Goal: Information Seeking & Learning: Understand process/instructions

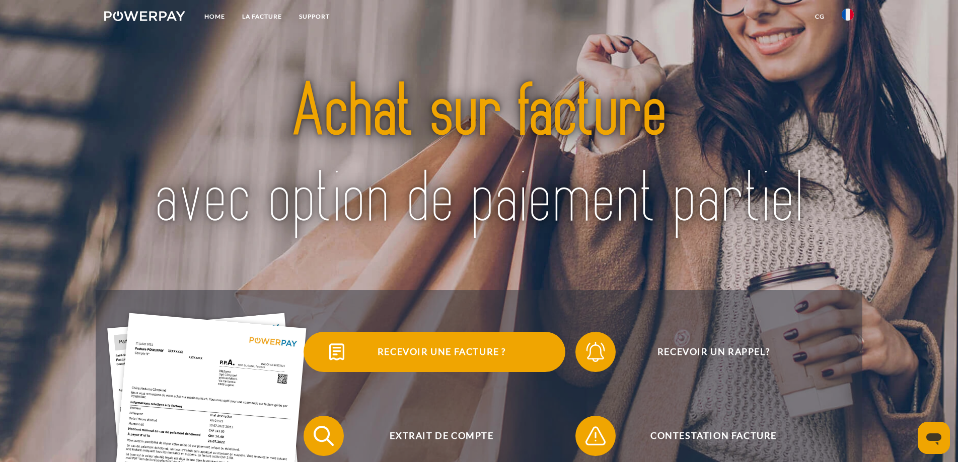
click at [420, 352] on span "Recevoir une facture ?" at bounding box center [441, 352] width 247 height 40
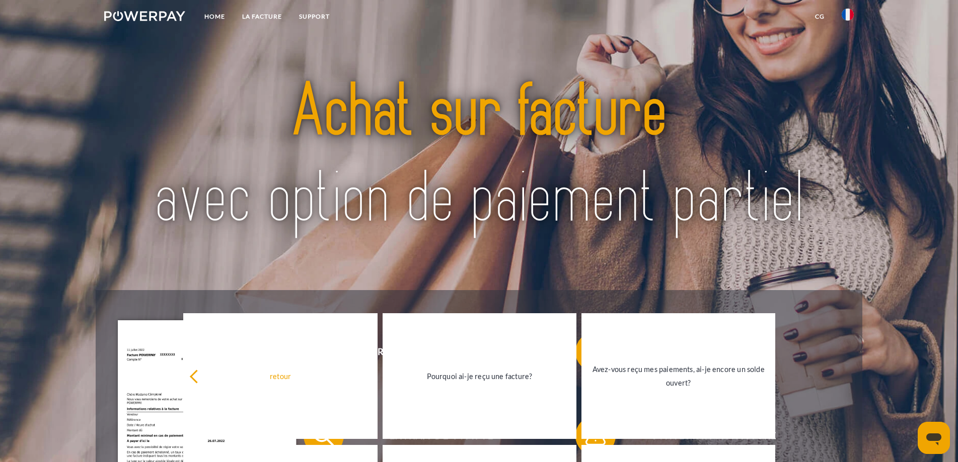
scroll to position [205, 0]
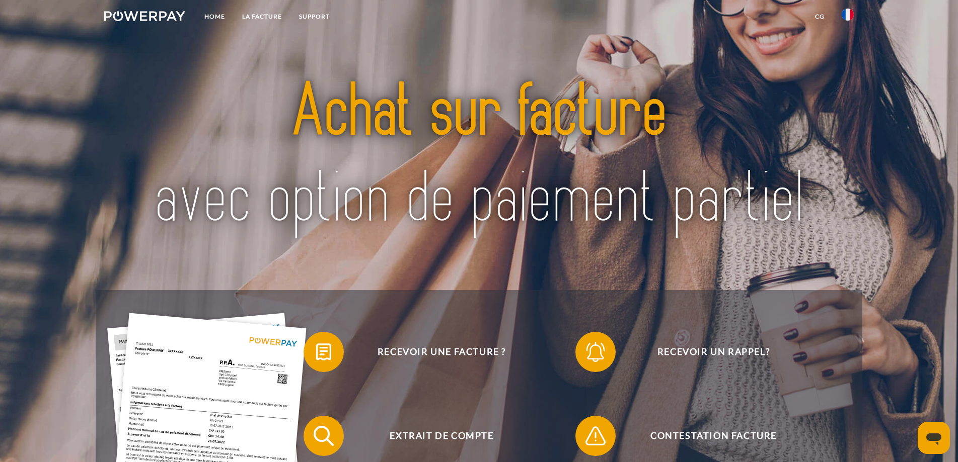
click at [184, 396] on img at bounding box center [207, 446] width 199 height 266
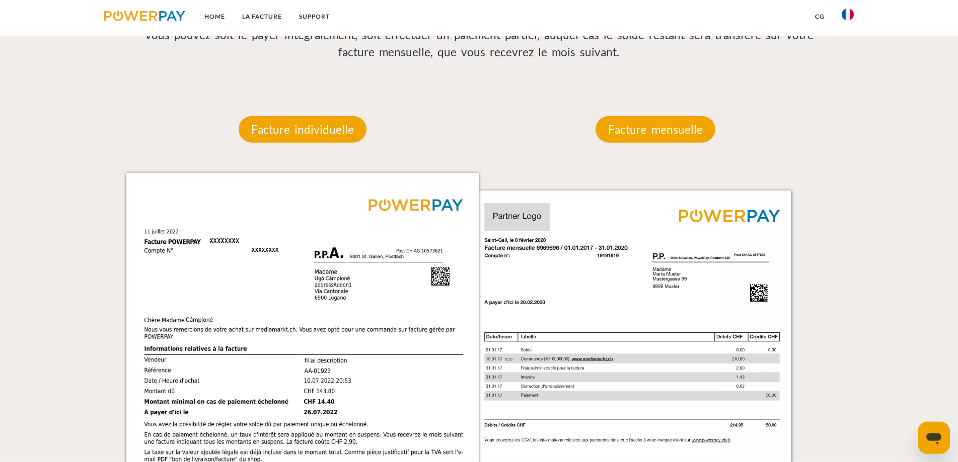
scroll to position [801, 0]
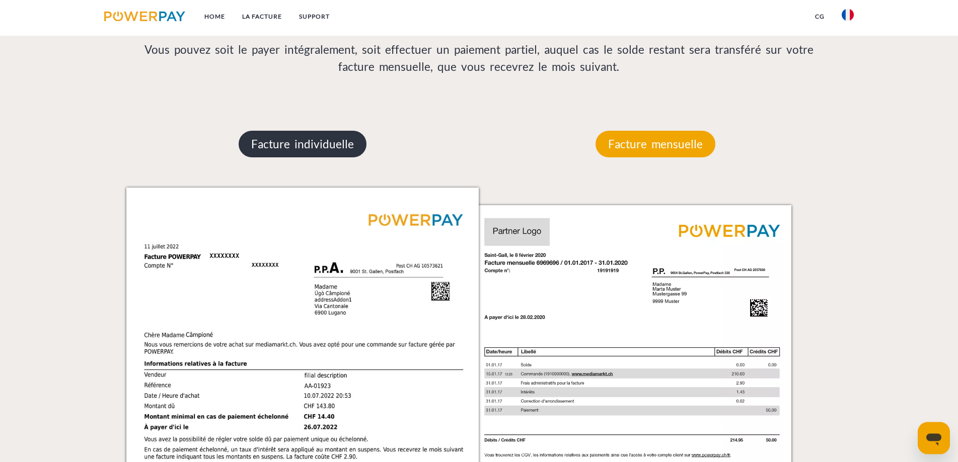
click at [292, 149] on p "Facture individuelle" at bounding box center [303, 144] width 128 height 27
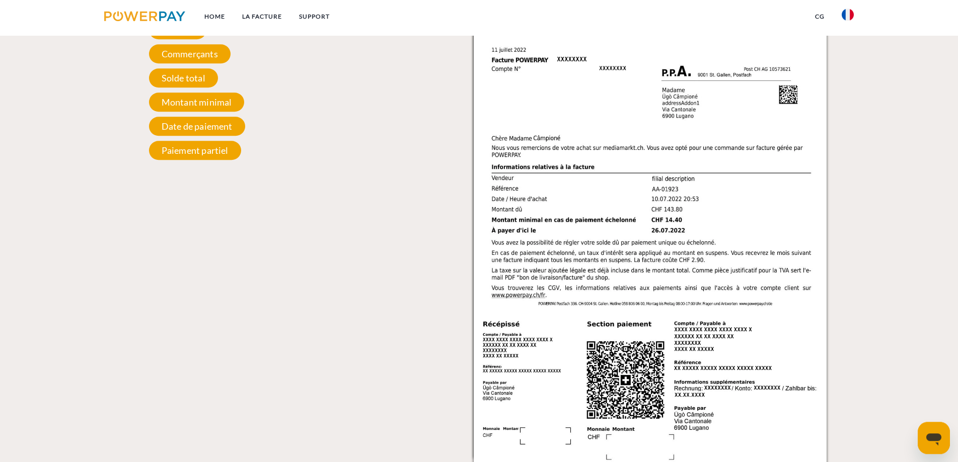
scroll to position [1058, 0]
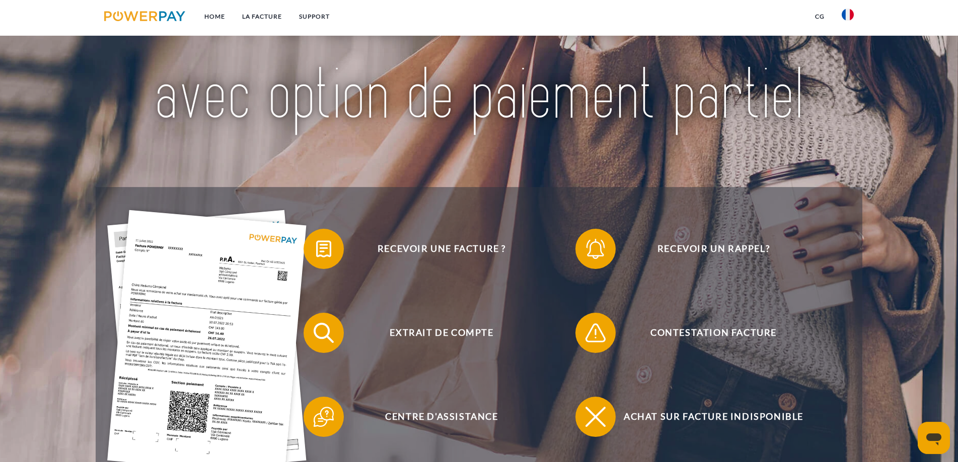
scroll to position [205, 0]
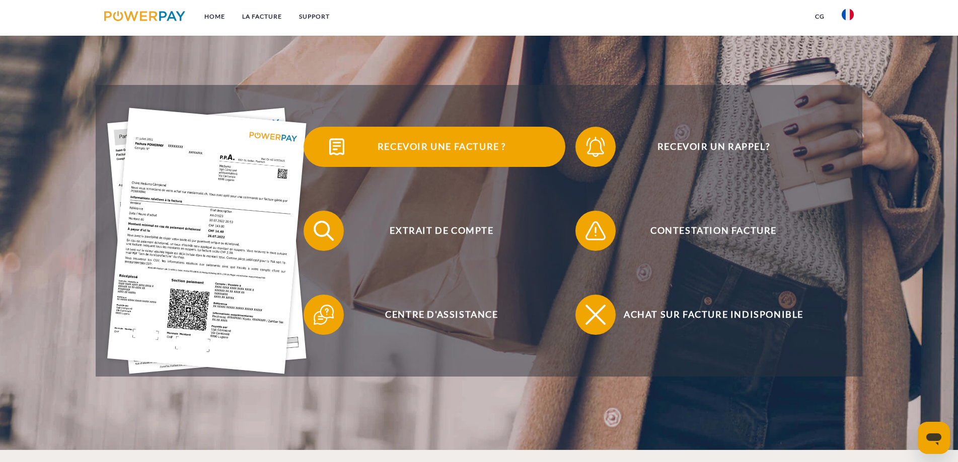
click at [417, 150] on span "Recevoir une facture ?" at bounding box center [441, 147] width 247 height 40
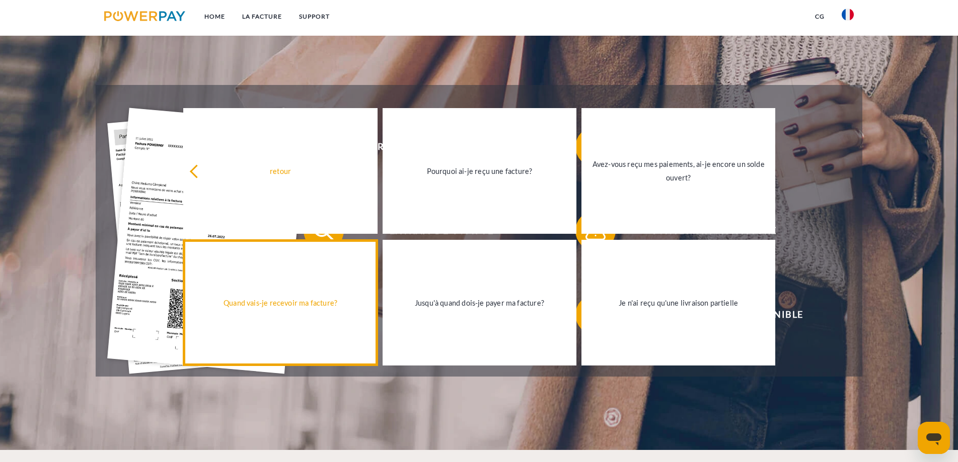
click at [291, 308] on div "Quand vais-je recevoir ma facture?" at bounding box center [280, 303] width 182 height 14
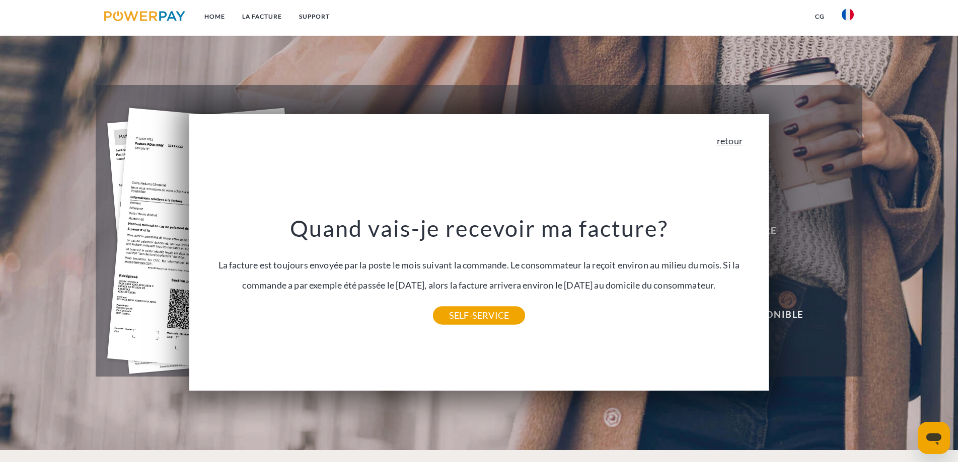
click at [732, 144] on link "retour" at bounding box center [730, 140] width 26 height 9
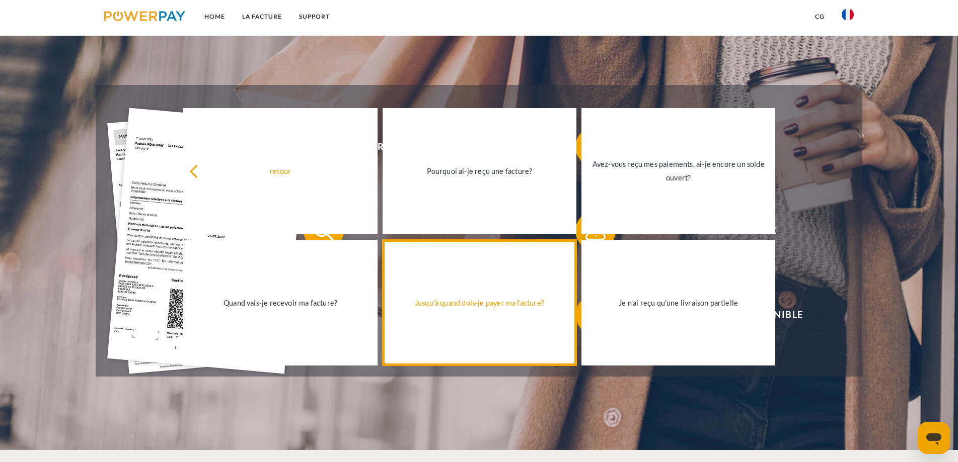
click at [474, 307] on div "Jusqu'à quand dois-je payer ma facture?" at bounding box center [479, 303] width 182 height 14
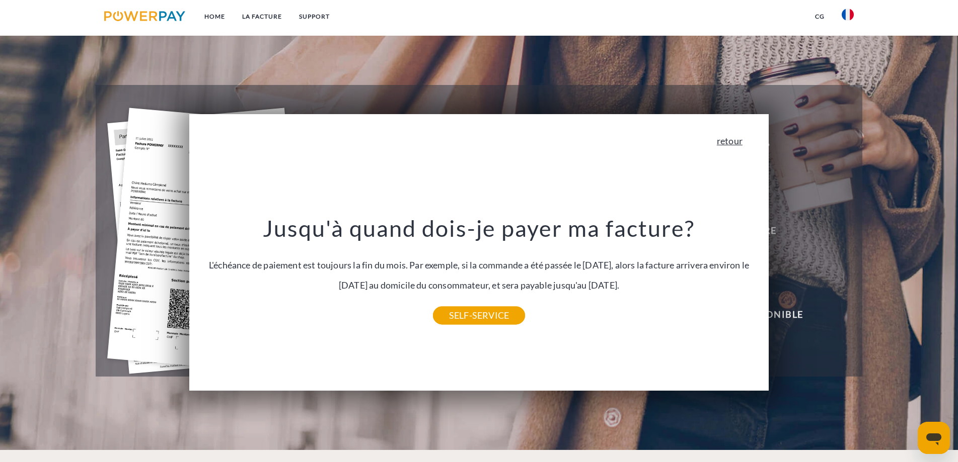
click at [739, 145] on link "retour" at bounding box center [730, 140] width 26 height 9
